Goal: Check status: Check status

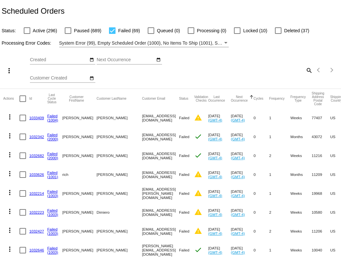
click at [111, 31] on div at bounding box center [112, 30] width 7 height 7
click at [112, 34] on input "Failed (69)" at bounding box center [112, 34] width 0 height 0
checkbox input "false"
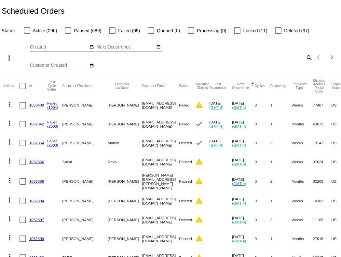
click at [311, 58] on mat-icon "search" at bounding box center [309, 57] width 8 height 10
click at [306, 58] on input "Search" at bounding box center [270, 56] width 85 height 5
paste input "[PERSON_NAME][EMAIL_ADDRESS][DOMAIN_NAME]"
type input "[PERSON_NAME][EMAIL_ADDRESS][DOMAIN_NAME]"
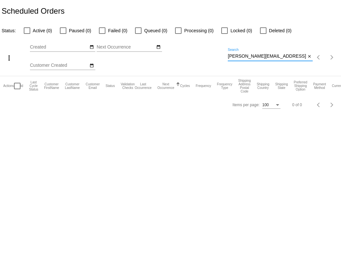
click at [276, 59] on input "[PERSON_NAME][EMAIL_ADDRESS][DOMAIN_NAME]" at bounding box center [267, 56] width 78 height 5
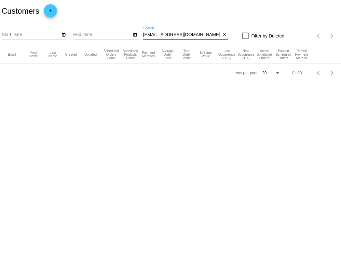
click at [183, 34] on input "kellykavanagh@msn.com" at bounding box center [182, 34] width 78 height 5
click at [183, 45] on mat-table "Email First Name Last Name Created Updated Scheduled Orders Count Scheduled Pro…" at bounding box center [170, 54] width 341 height 19
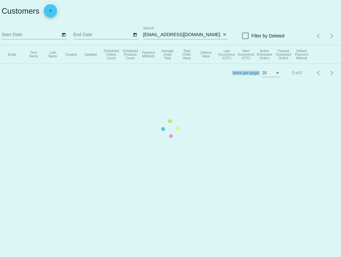
click at [183, 45] on mat-table "Email First Name Last Name Created Updated Scheduled Orders Count Scheduled Pro…" at bounding box center [170, 54] width 341 height 19
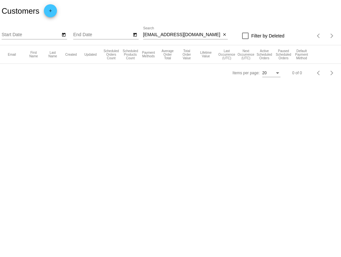
click at [172, 35] on input "kellykavanagh@msn.com" at bounding box center [182, 34] width 78 height 5
paste input "gavin.kalavik@gmail"
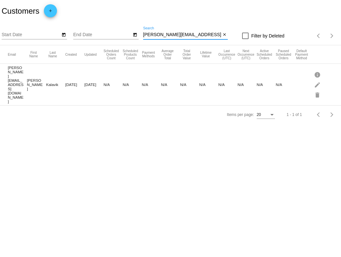
type input "[PERSON_NAME][EMAIL_ADDRESS][DOMAIN_NAME]"
